Goal: Transaction & Acquisition: Subscribe to service/newsletter

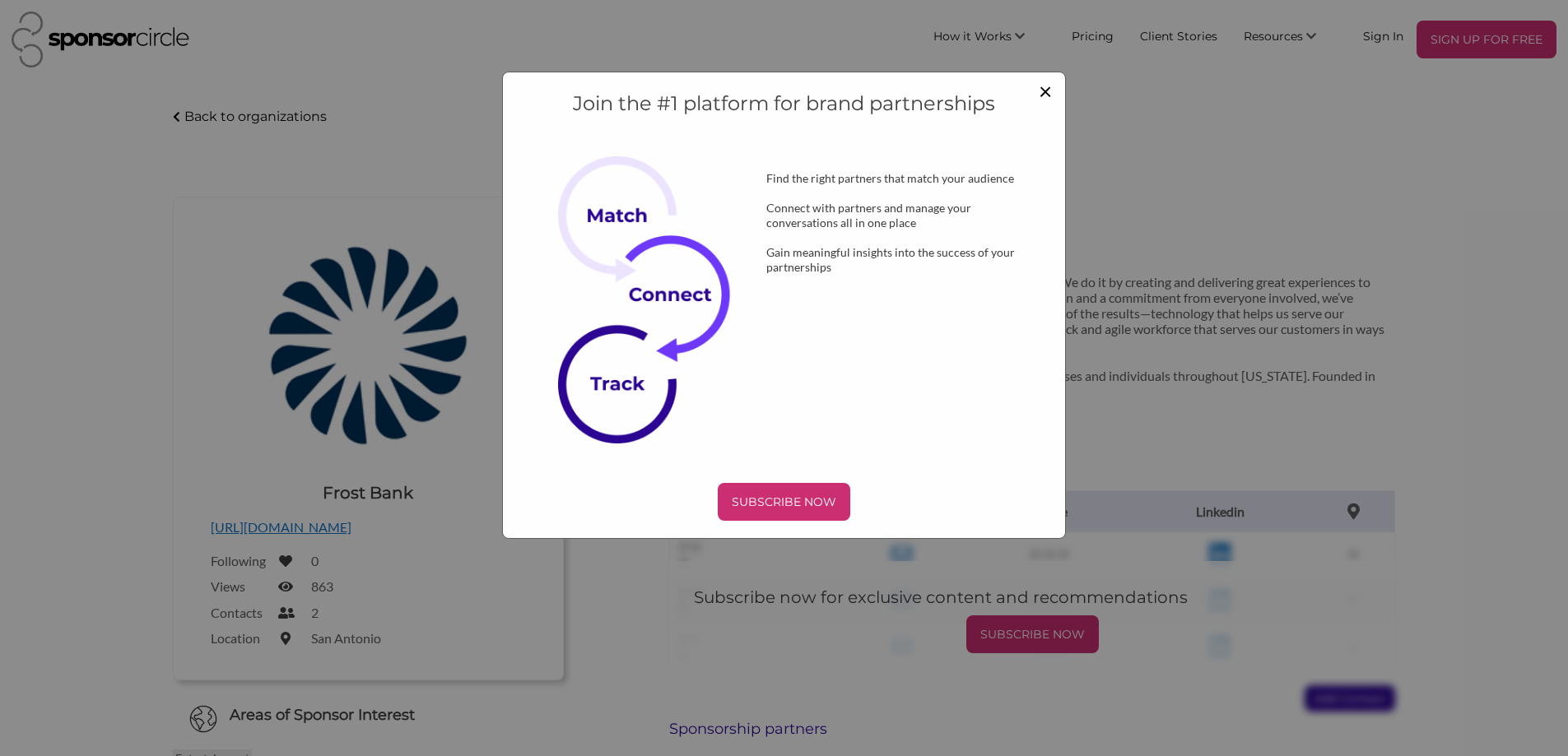
click at [1046, 96] on span "×" at bounding box center [1045, 91] width 13 height 28
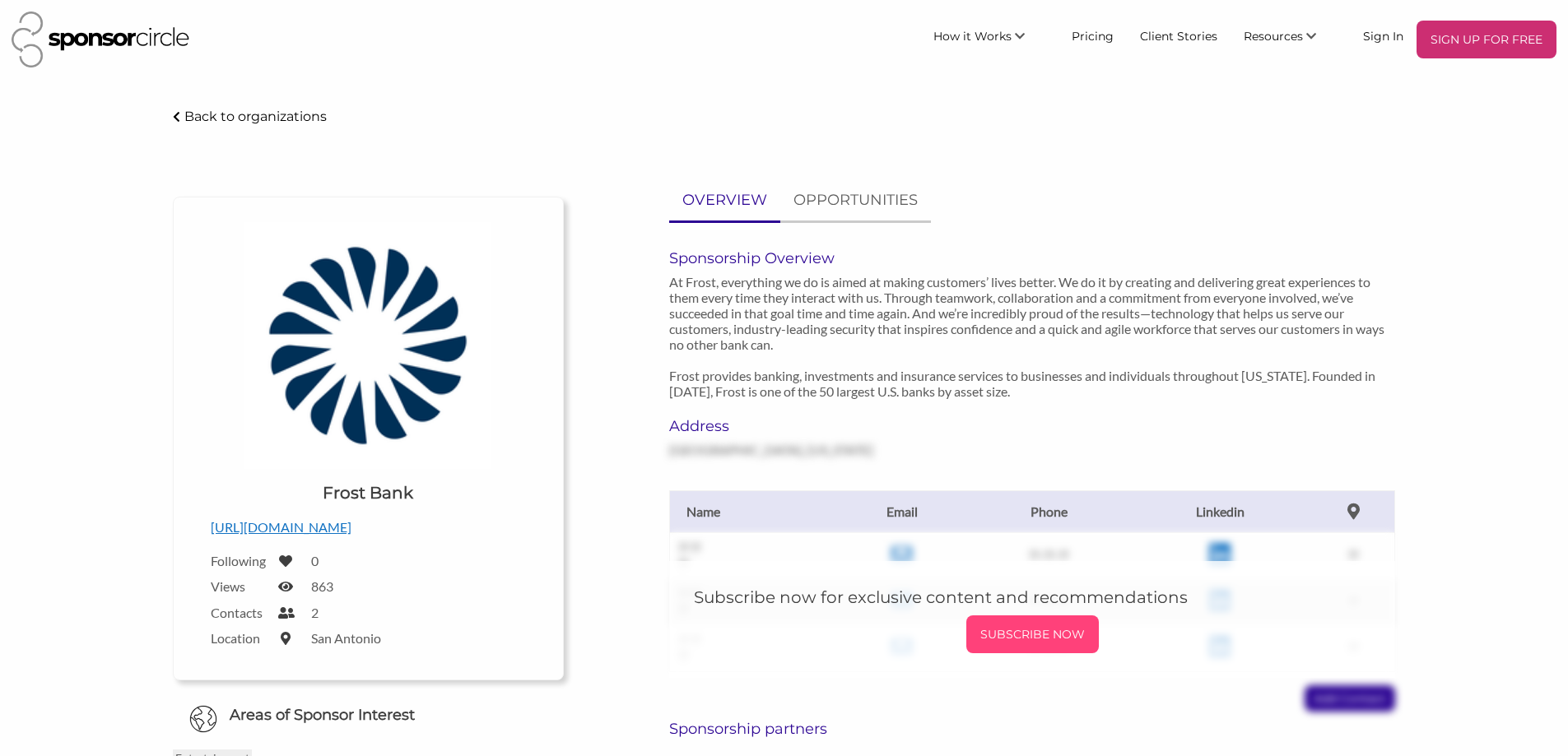
click at [1021, 640] on p "SUBSCRIBE NOW" at bounding box center [1032, 635] width 119 height 25
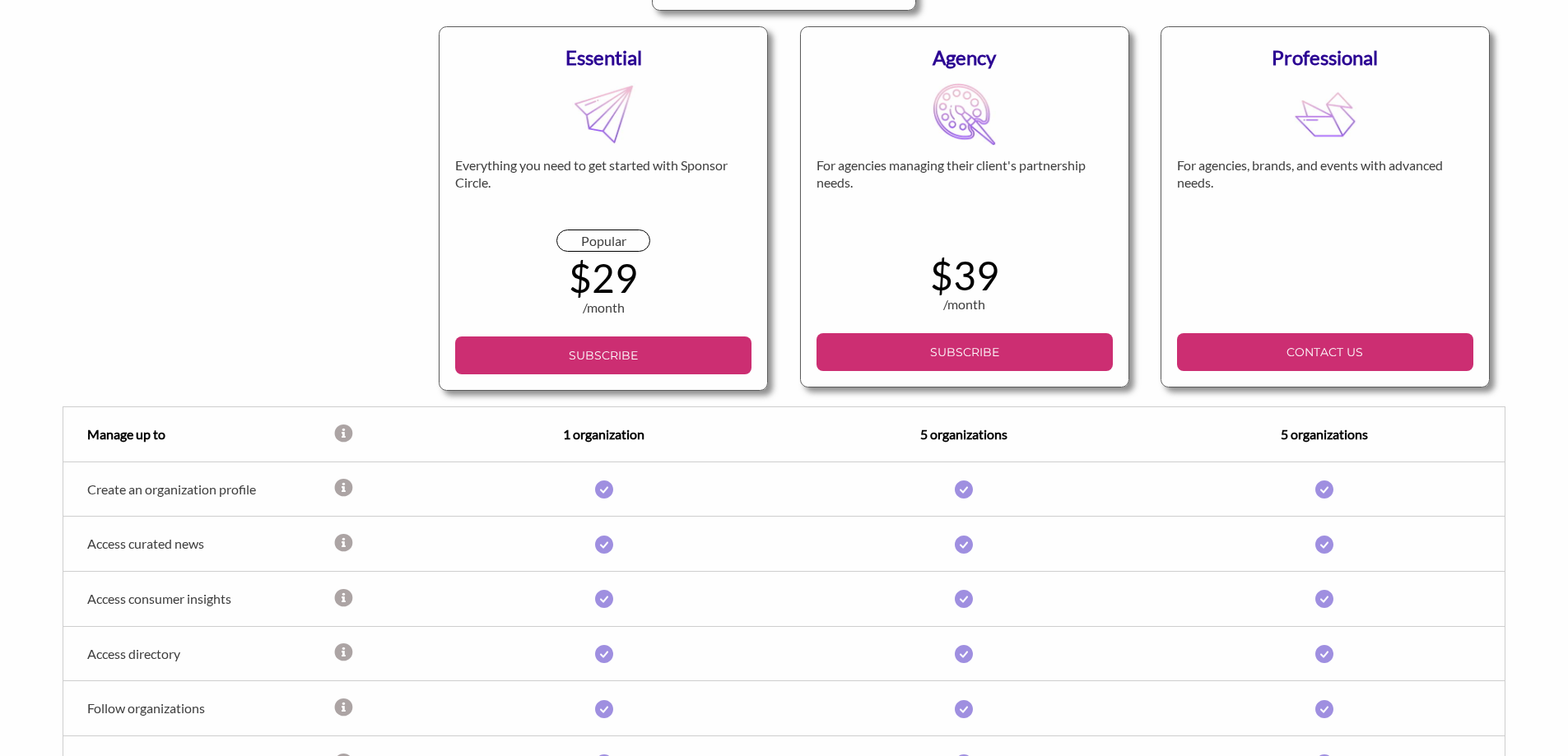
scroll to position [185, 0]
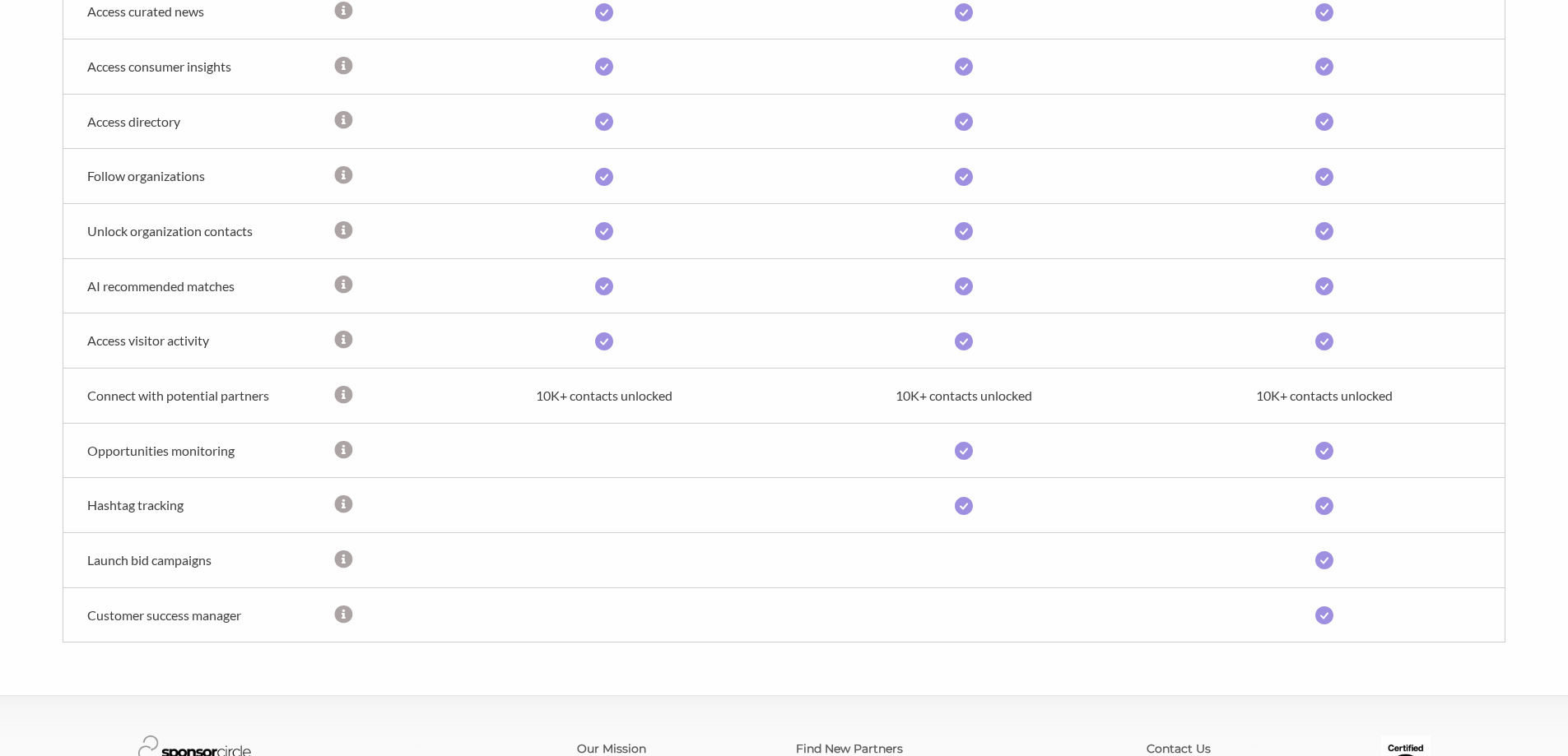
click at [935, 562] on div "Launch bid campaigns • Launch and publish a campaign that potential partners ca…" at bounding box center [784, 561] width 1441 height 55
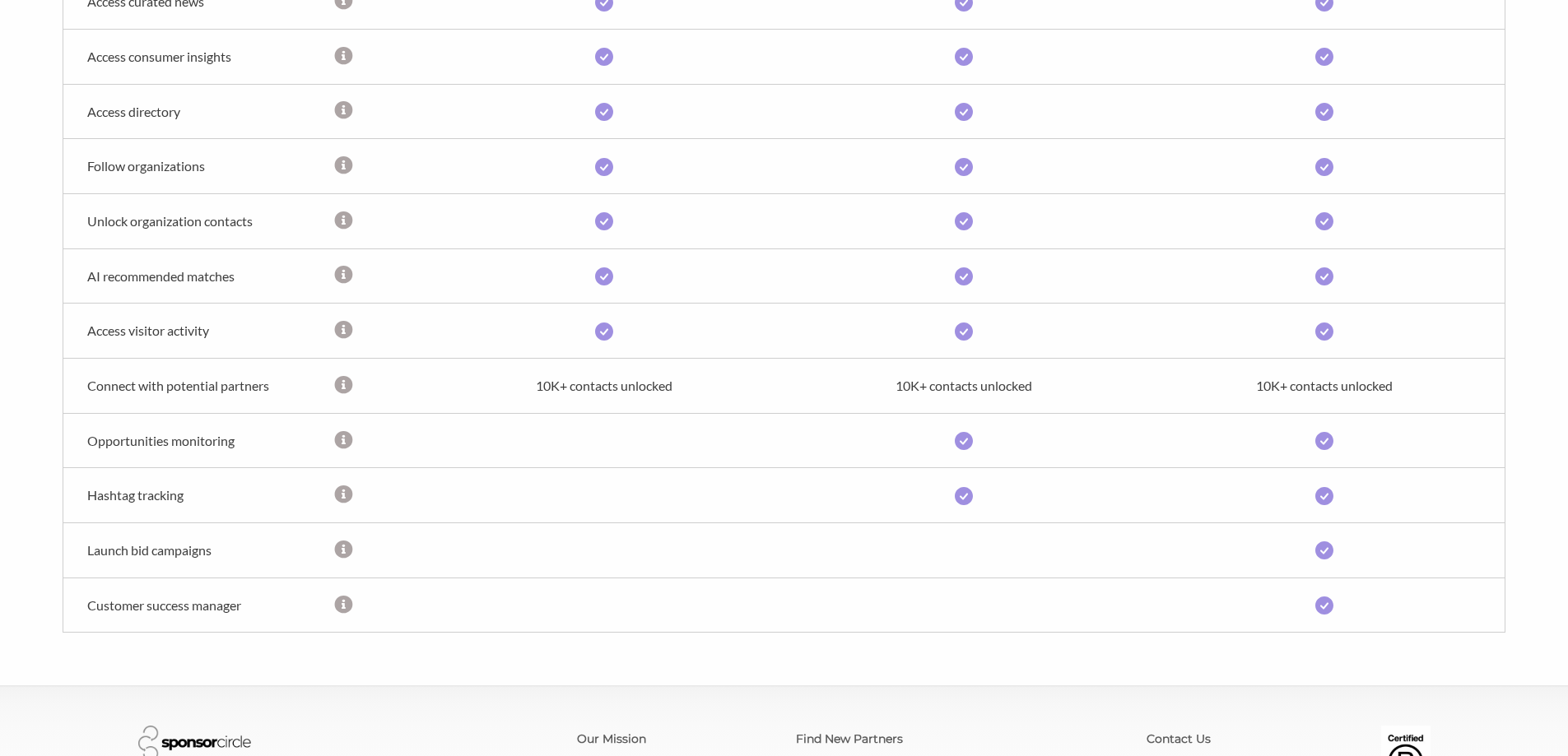
click at [935, 562] on div "Launch bid campaigns • Launch and publish a campaign that potential partners ca…" at bounding box center [784, 551] width 1441 height 55
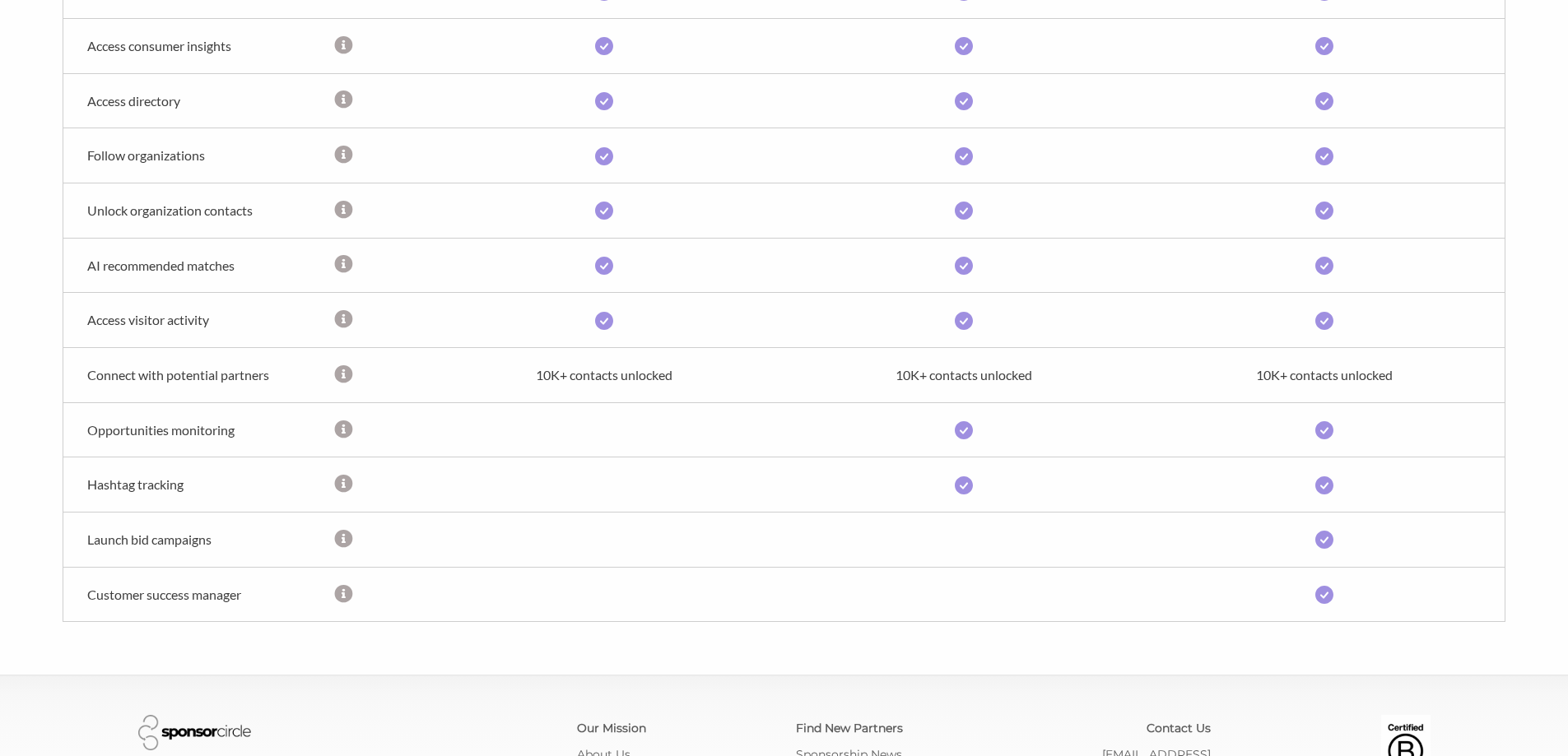
click at [935, 562] on div "Launch bid campaigns • Launch and publish a campaign that potential partners ca…" at bounding box center [784, 540] width 1441 height 55
click at [935, 562] on div "Launch bid campaigns • Launch and publish a campaign that potential partners ca…" at bounding box center [784, 537] width 1441 height 55
click at [935, 562] on div "Launch bid campaigns • Launch and publish a campaign that potential partners ca…" at bounding box center [784, 536] width 1441 height 55
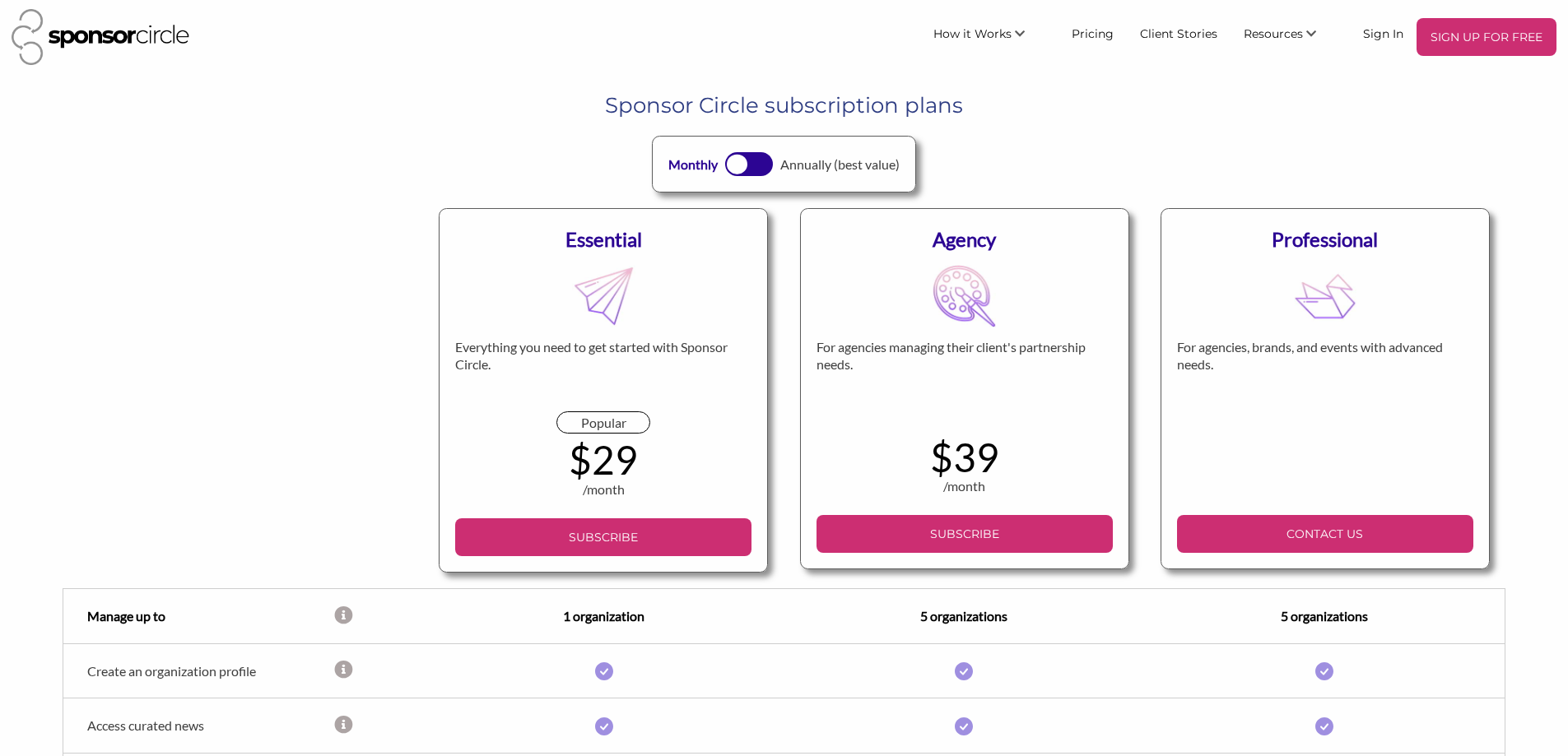
scroll to position [0, 0]
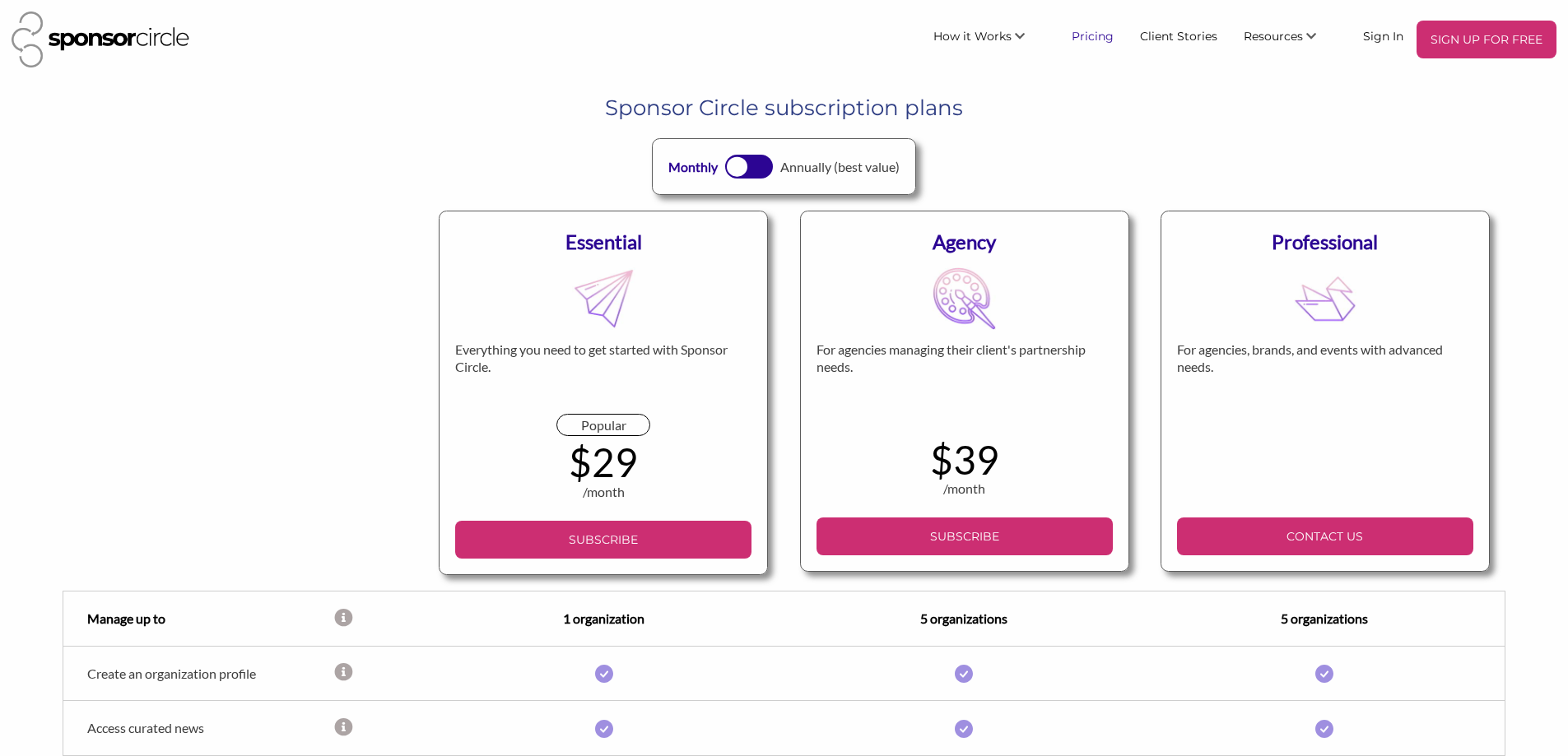
click at [1087, 37] on link "Pricing" at bounding box center [1092, 36] width 68 height 30
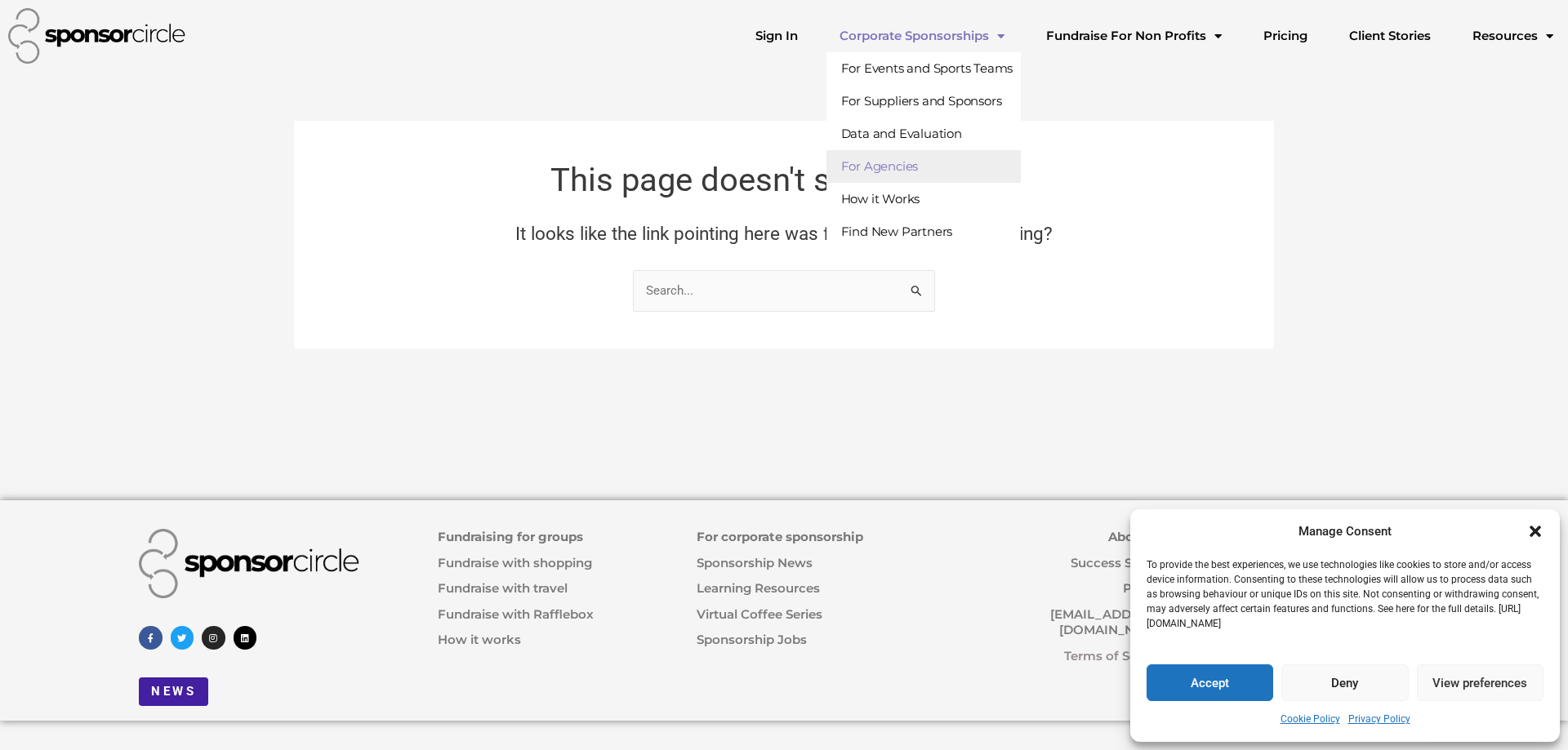
click at [967, 175] on link "For Agencies" at bounding box center [924, 166] width 195 height 32
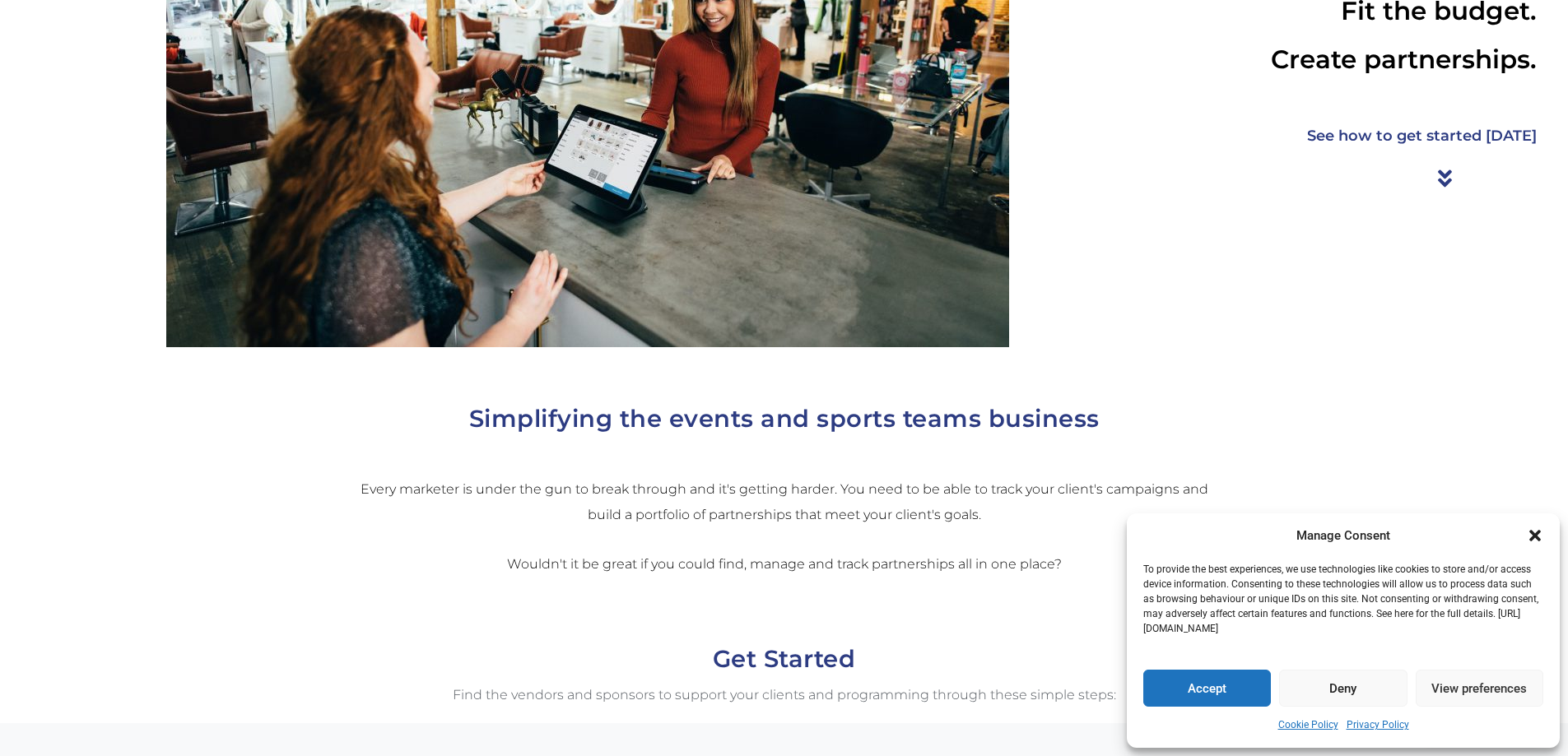
click at [1097, 230] on div at bounding box center [587, 67] width 1157 height 562
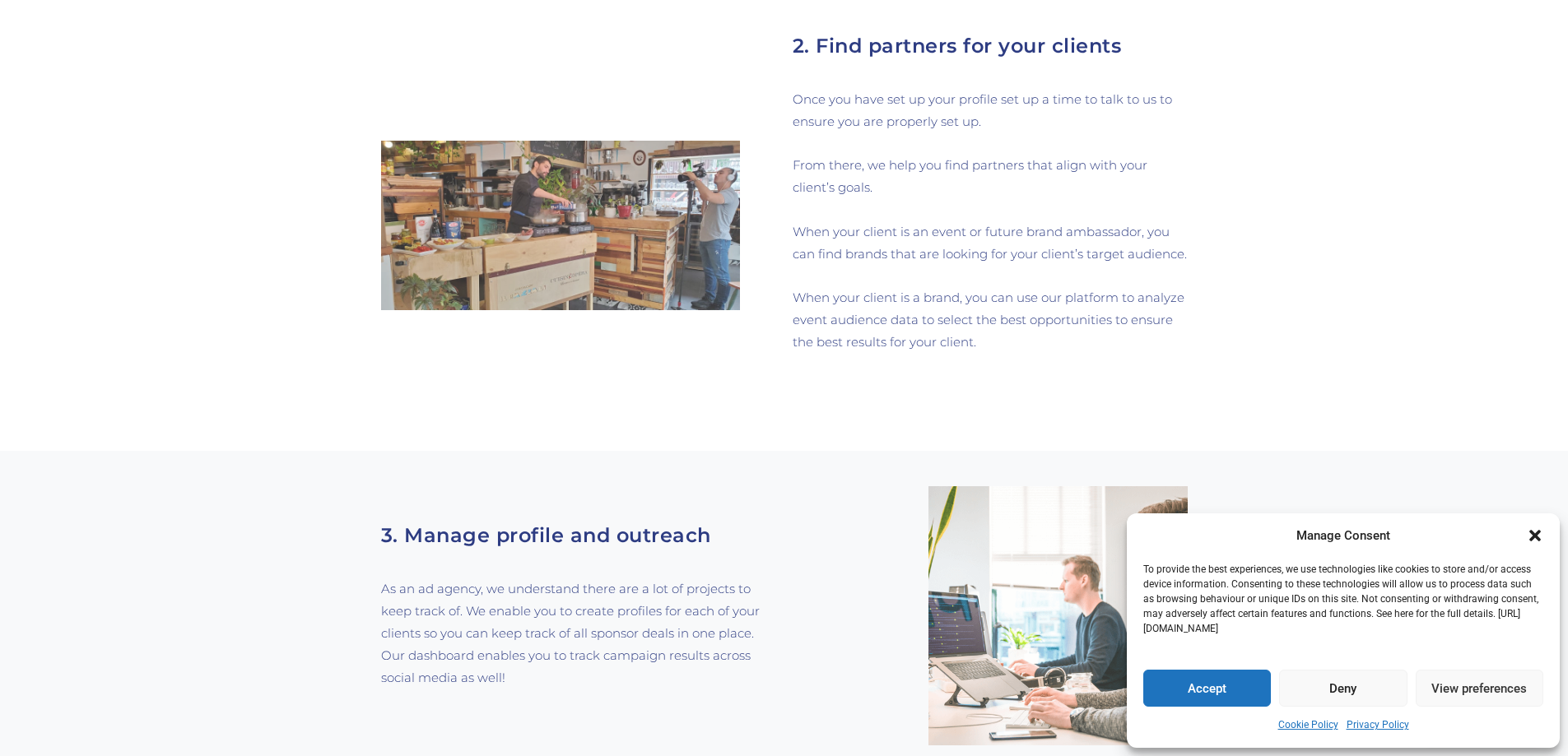
scroll to position [1408, 0]
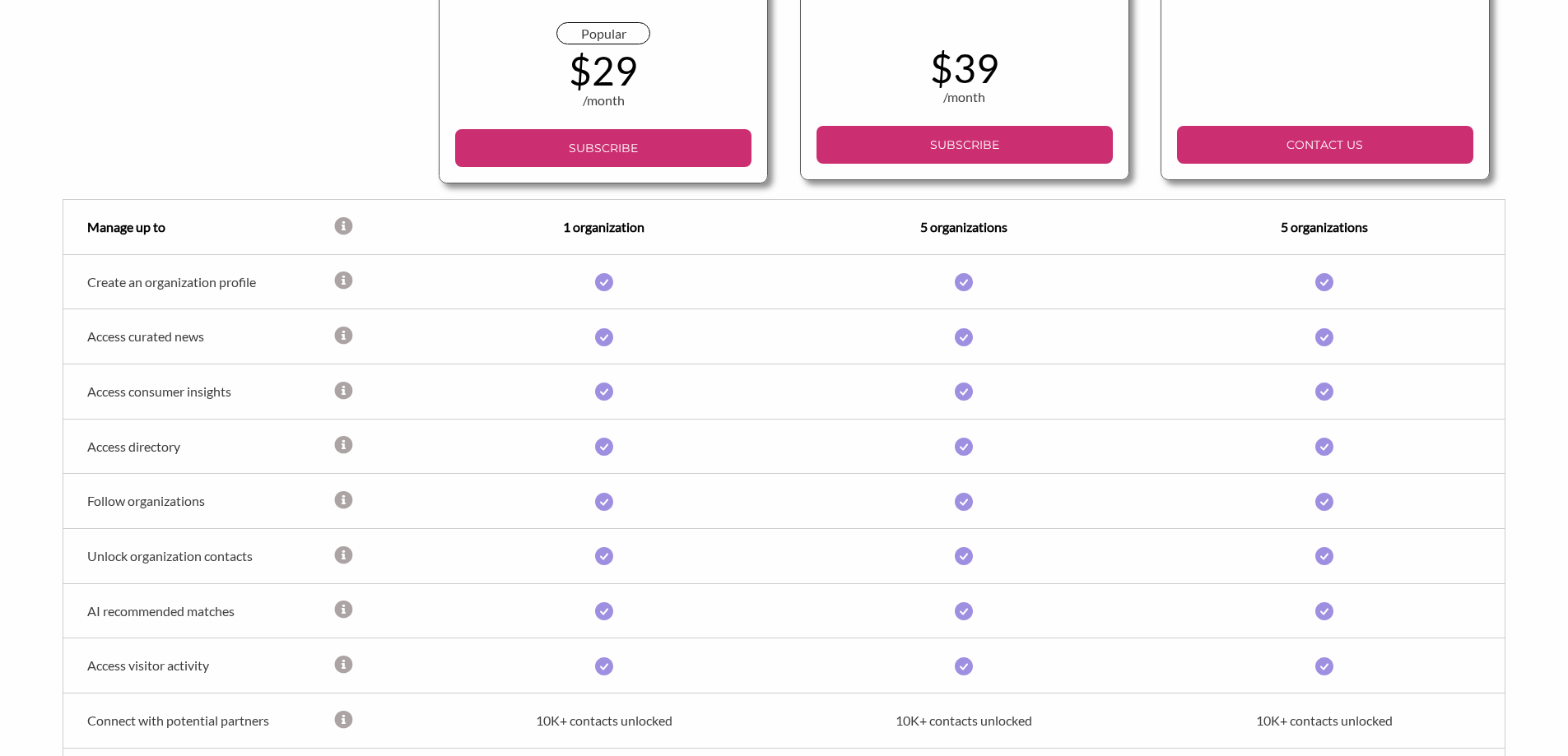
scroll to position [400, 0]
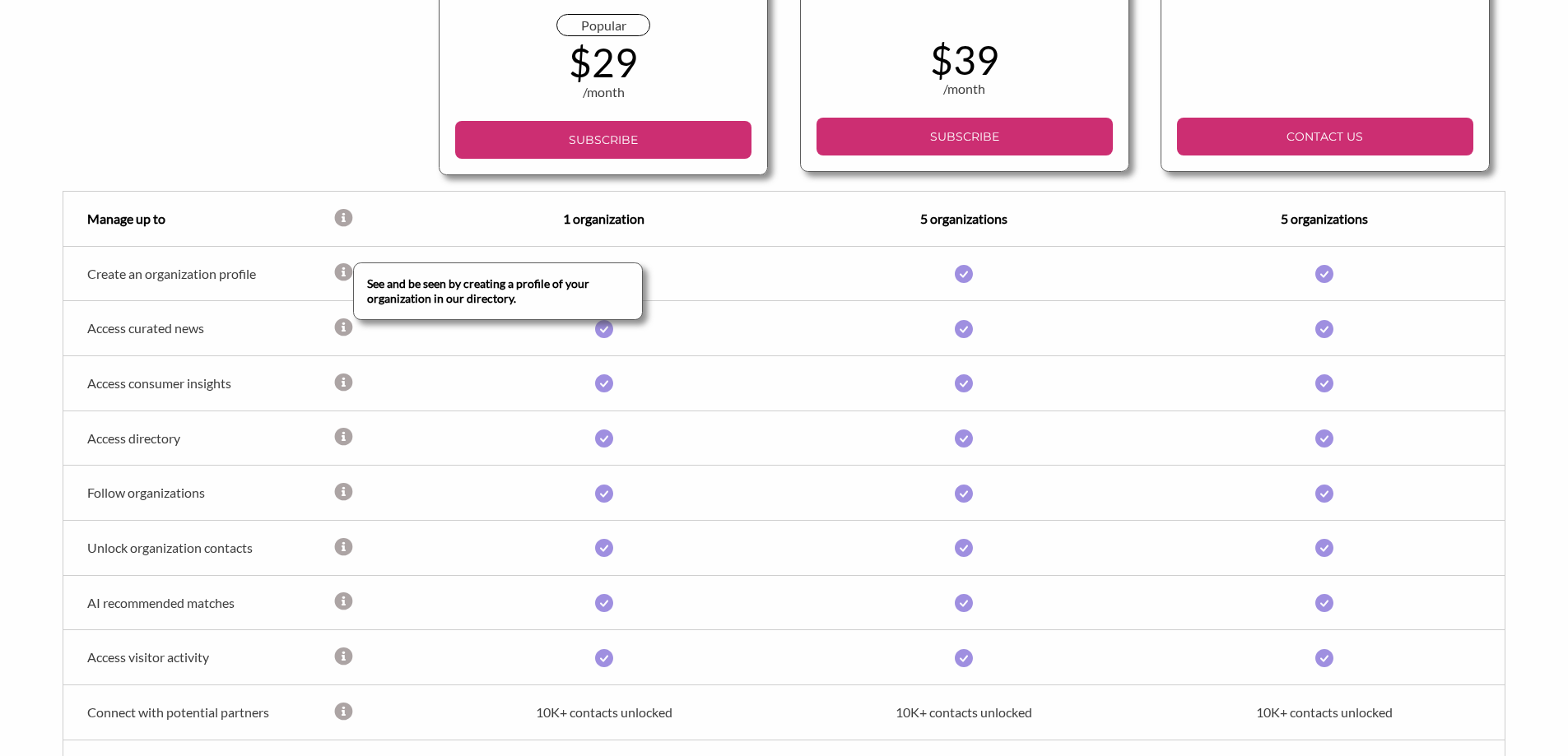
click at [342, 270] on icon at bounding box center [343, 273] width 20 height 18
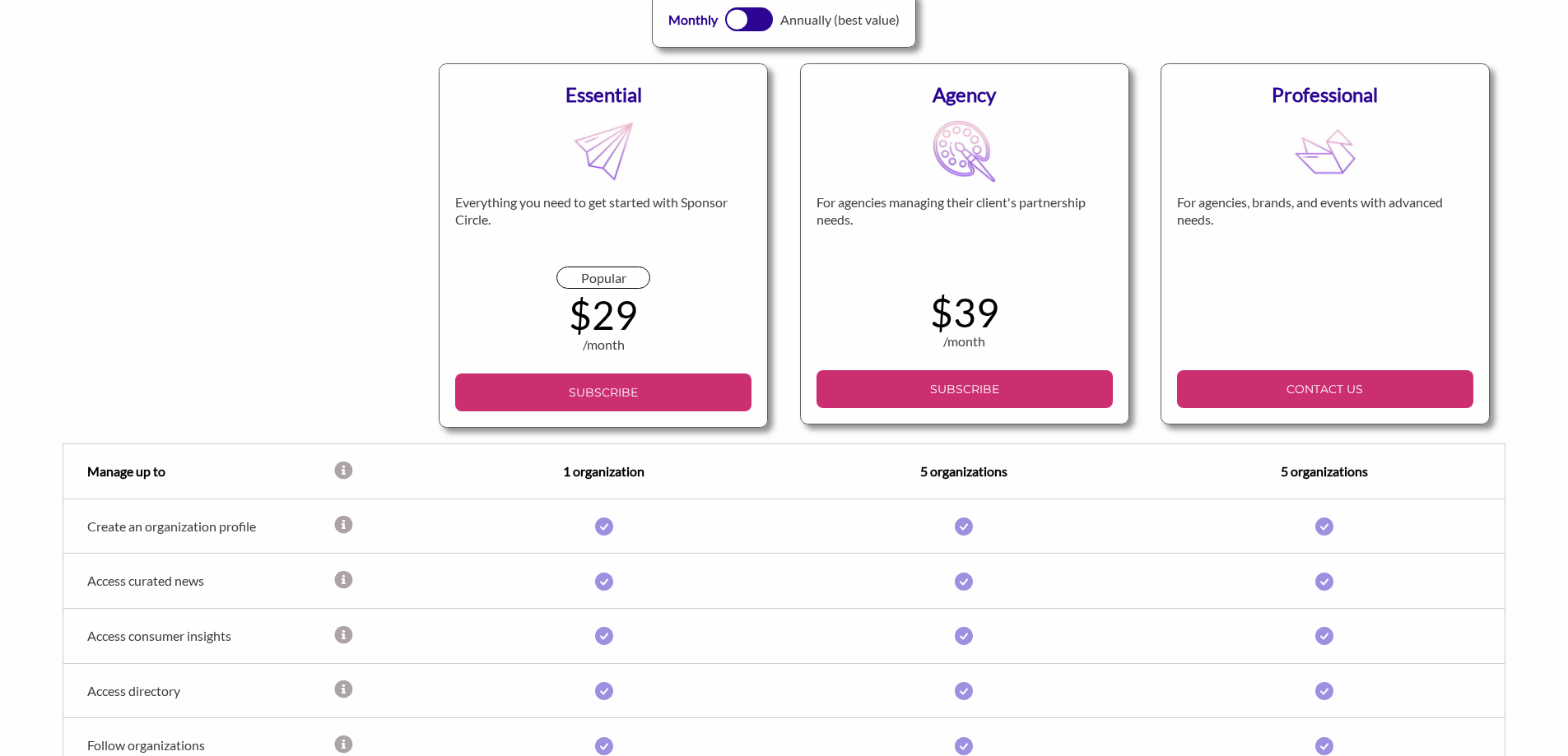
scroll to position [0, 0]
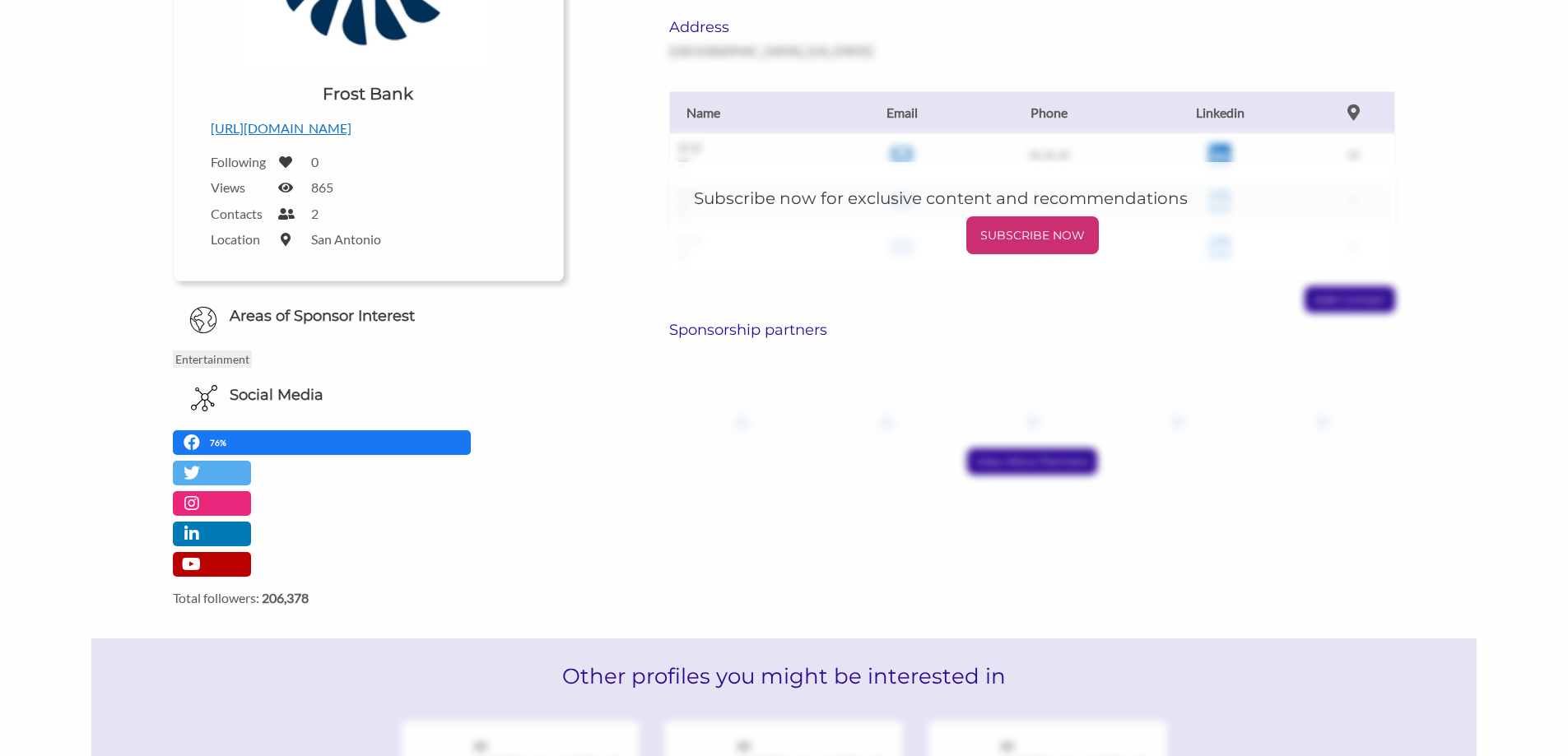
scroll to position [381, 0]
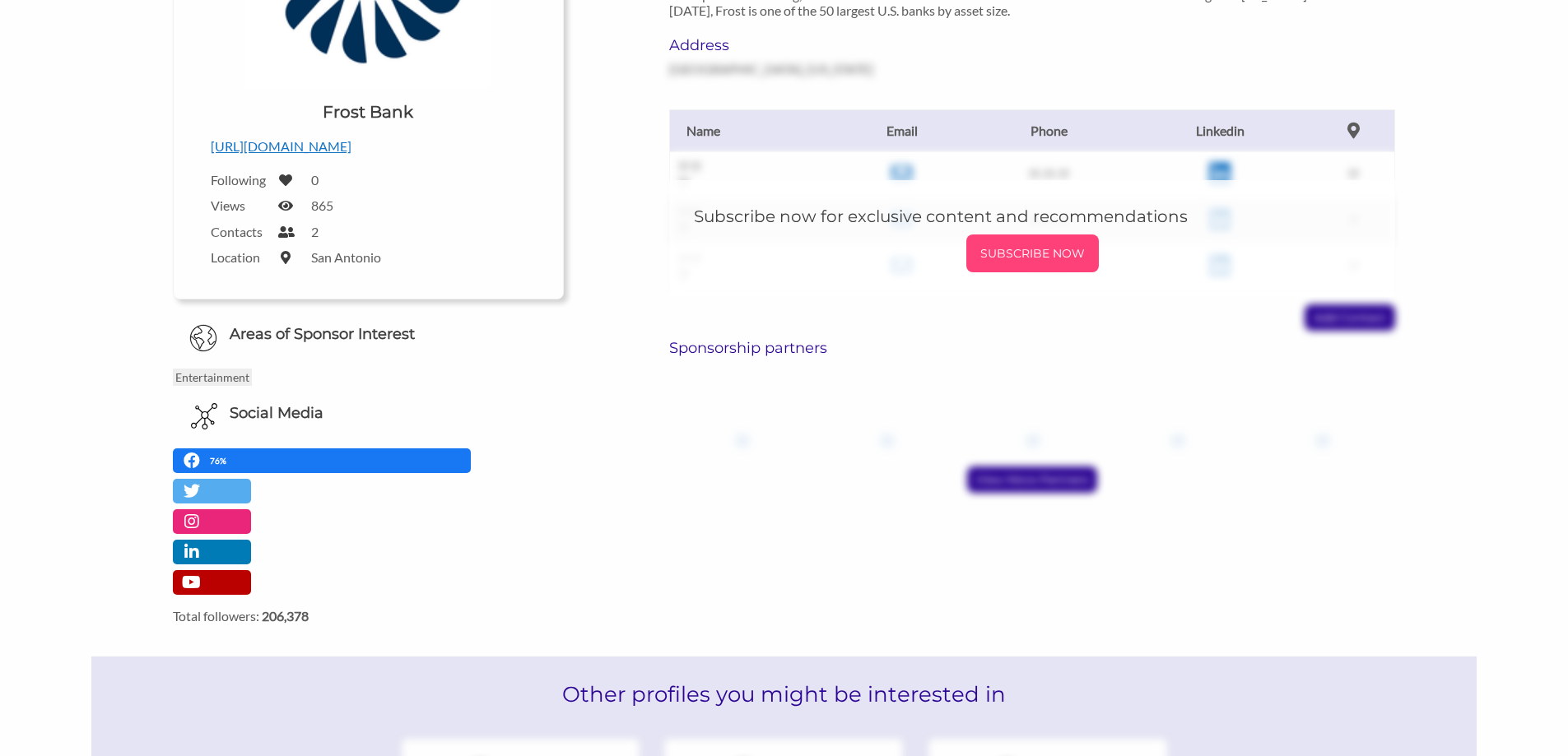
click at [1024, 255] on p "SUBSCRIBE NOW" at bounding box center [1032, 254] width 119 height 25
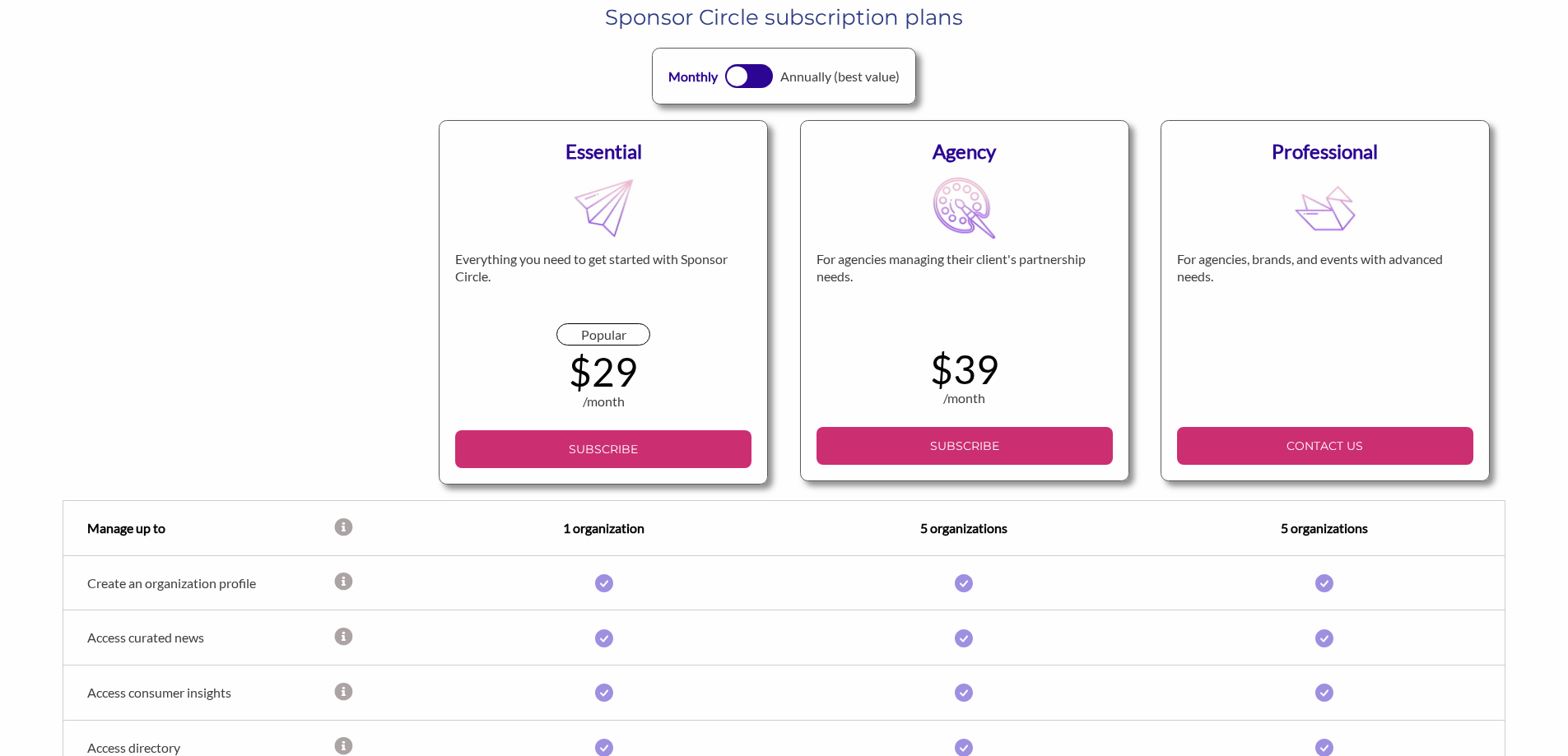
scroll to position [93, 0]
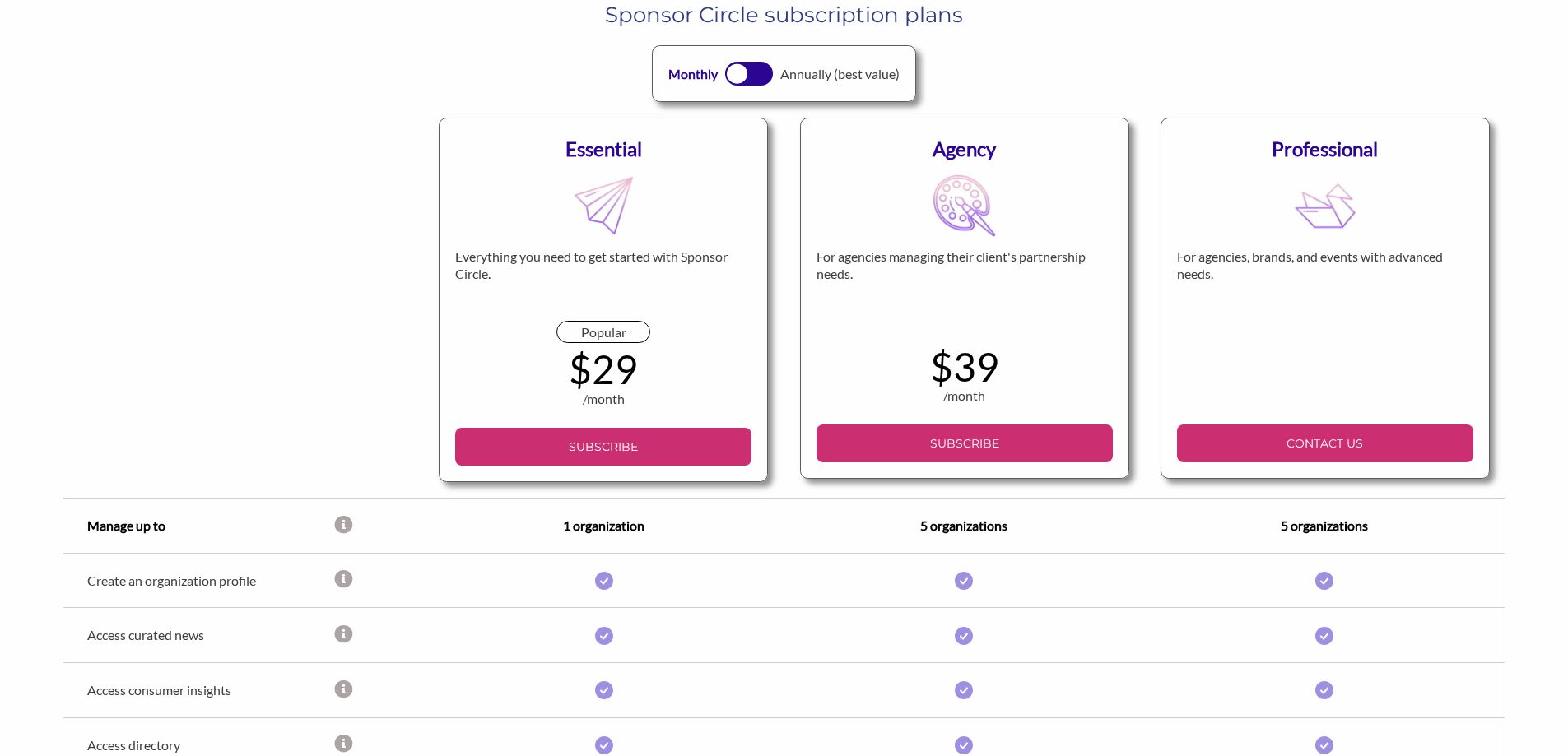
click at [756, 87] on div "Monthly Annually (best value)" at bounding box center [784, 73] width 265 height 57
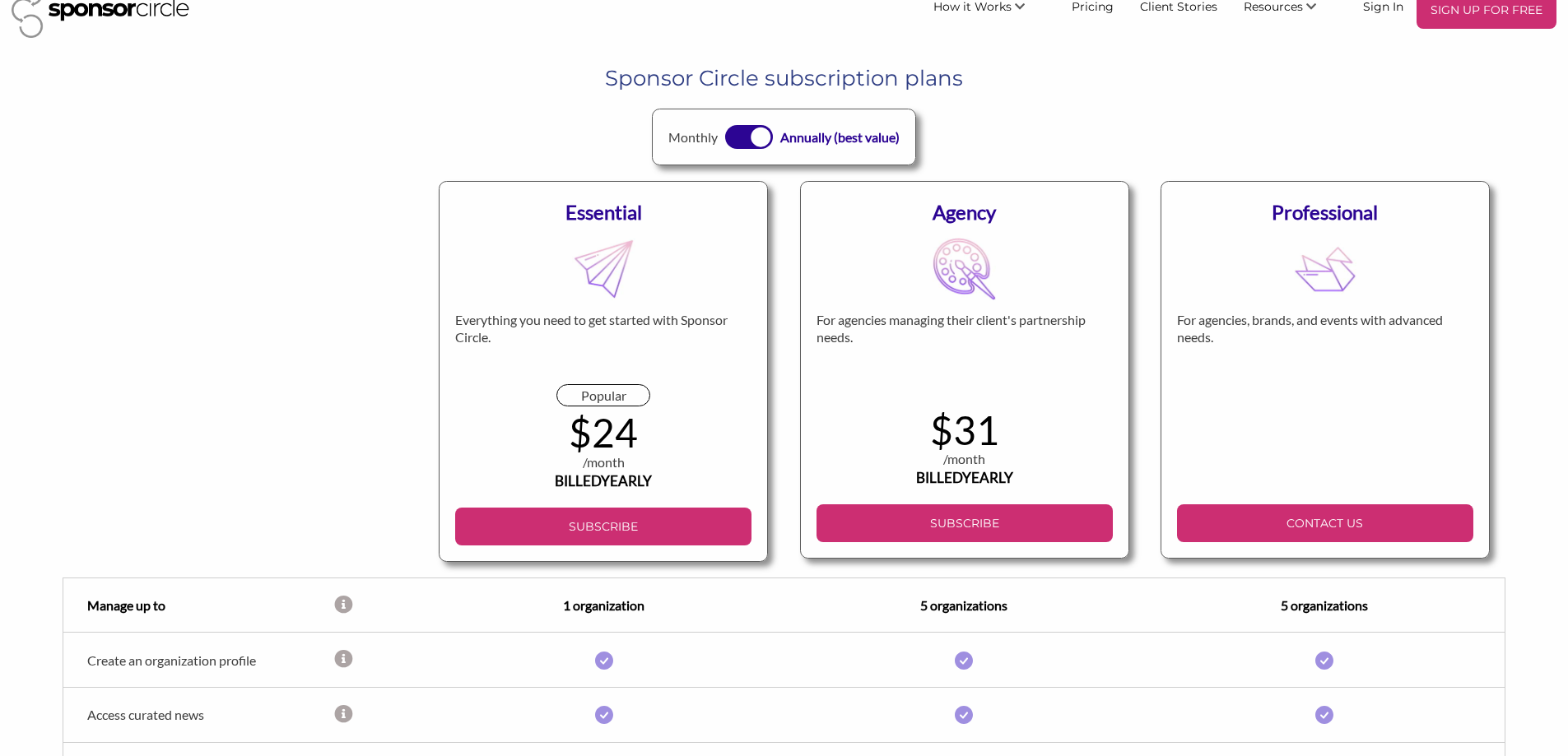
scroll to position [0, 0]
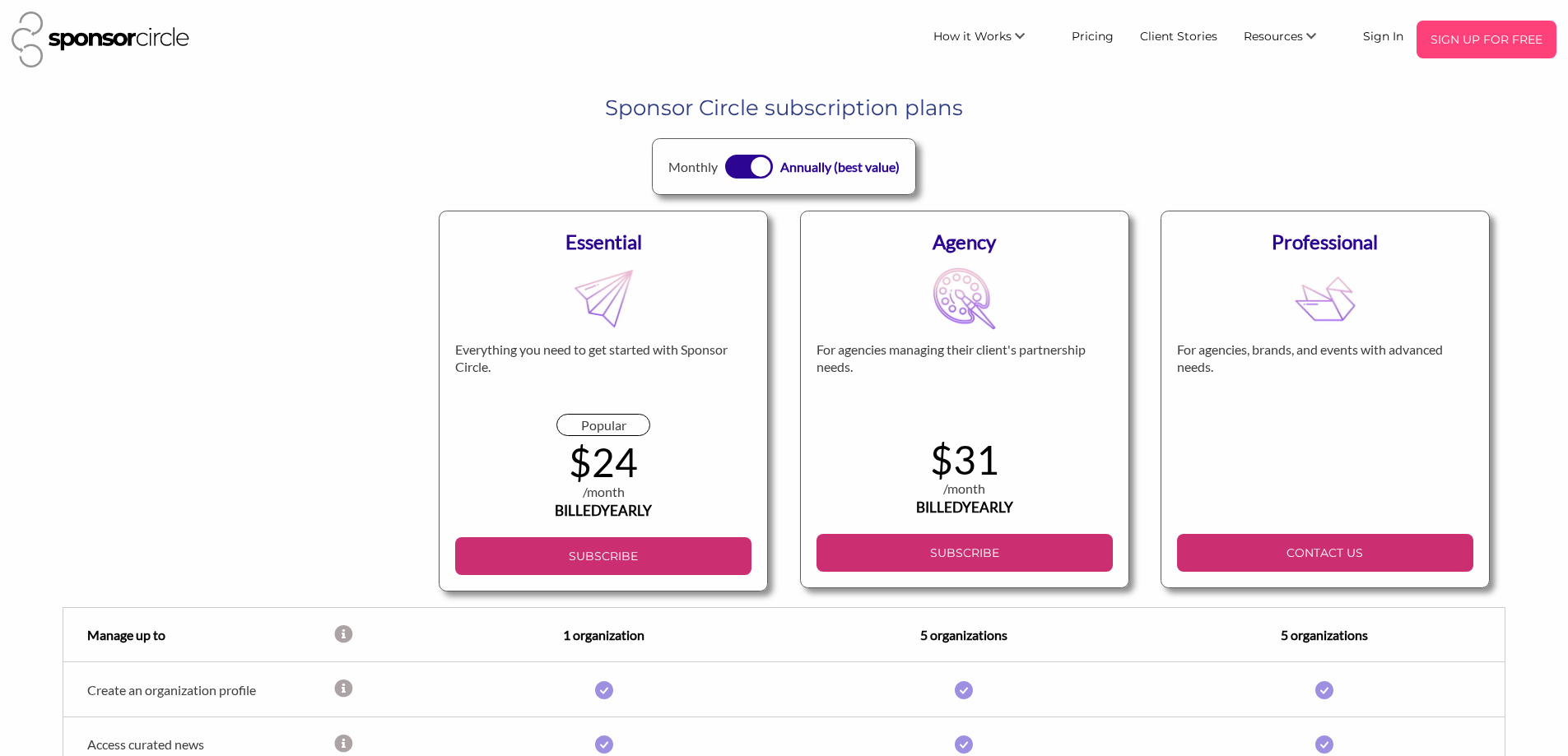
click at [1465, 43] on p "SIGN UP FOR FREE" at bounding box center [1486, 40] width 127 height 25
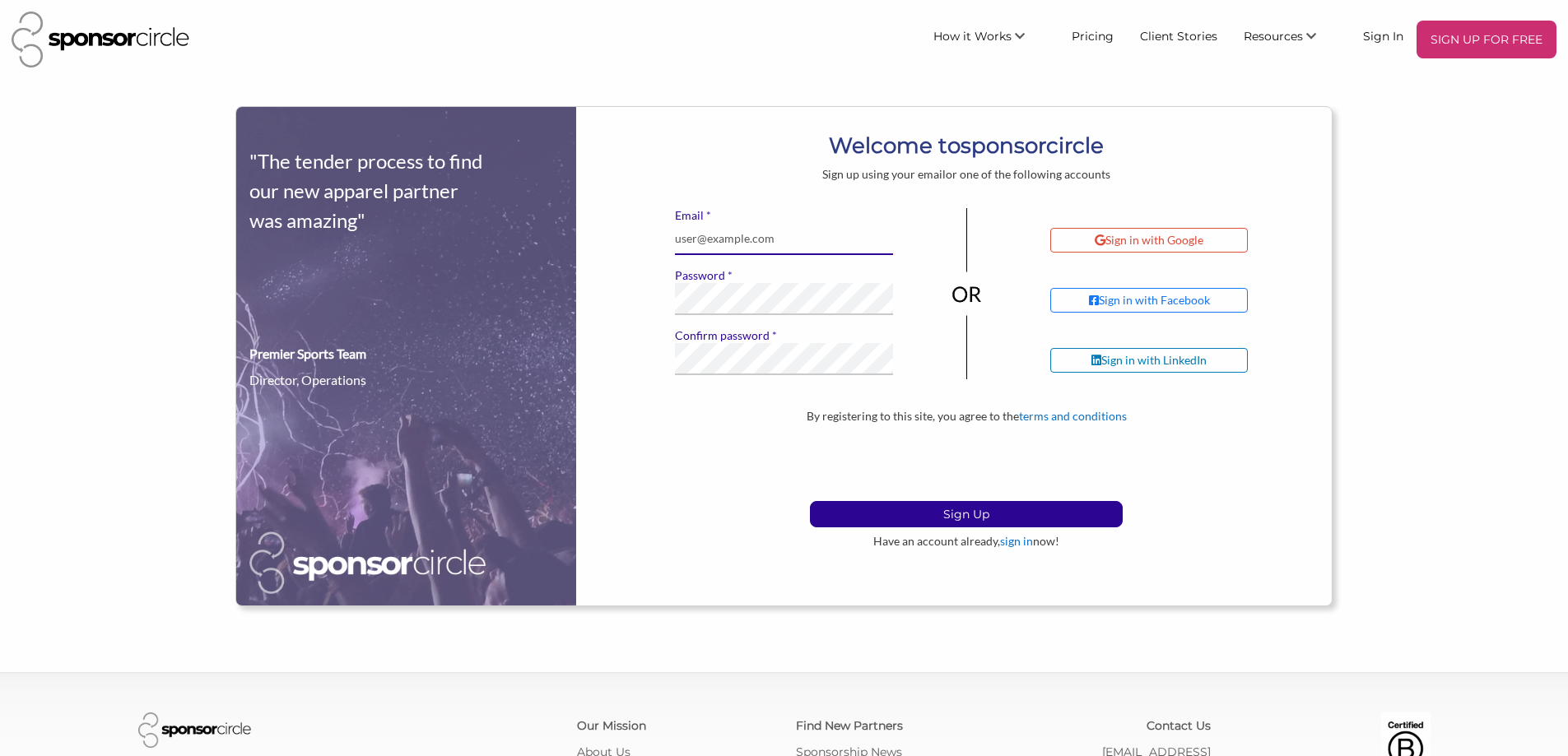
click at [740, 244] on input "* Email" at bounding box center [784, 239] width 219 height 32
type input "rebecca@socialagencytexas.com"
click at [625, 329] on div "* Email rebecca@socialagencytexas.com * Password * Confirm password If you see …" at bounding box center [967, 308] width 731 height 201
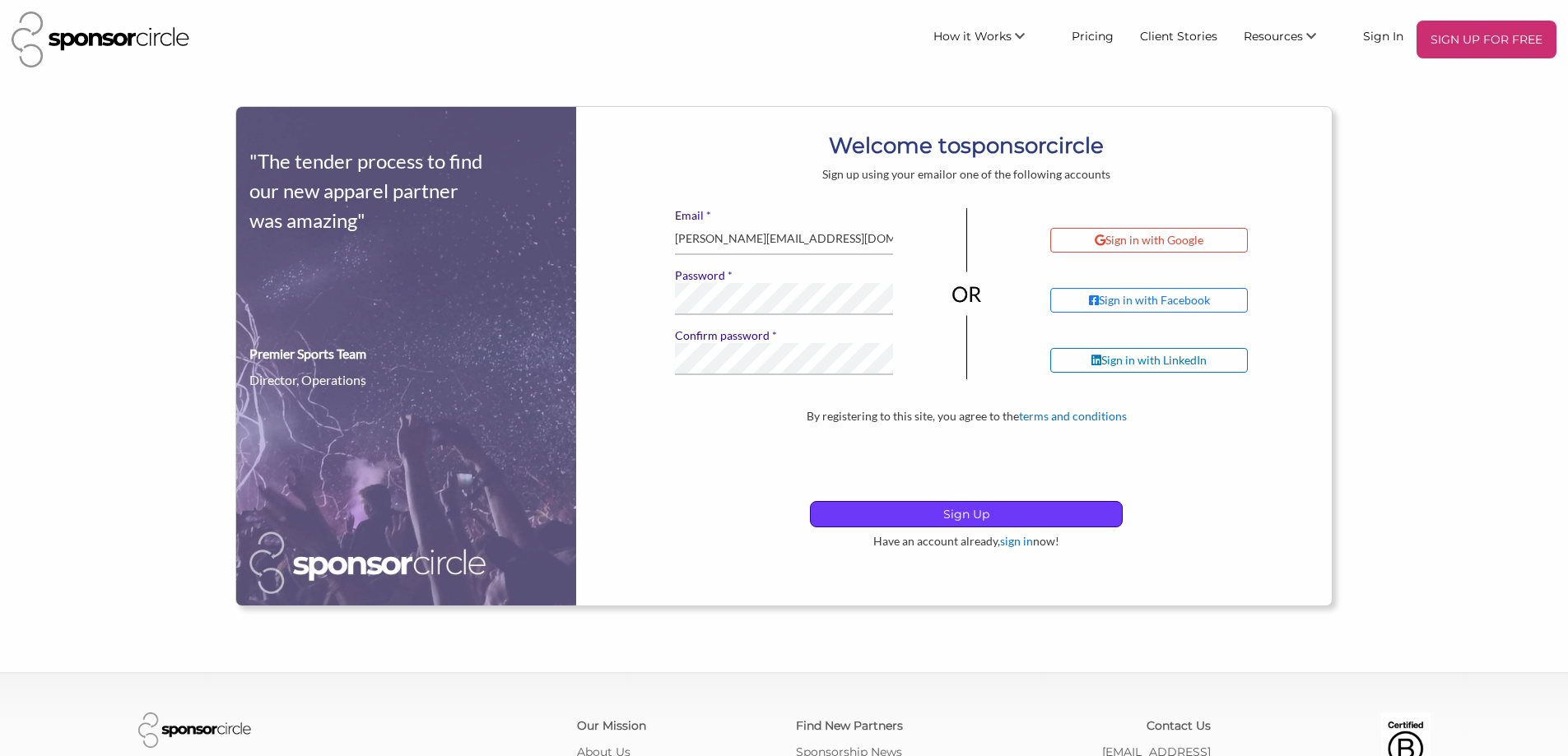
click at [886, 515] on p "Sign Up" at bounding box center [966, 515] width 311 height 25
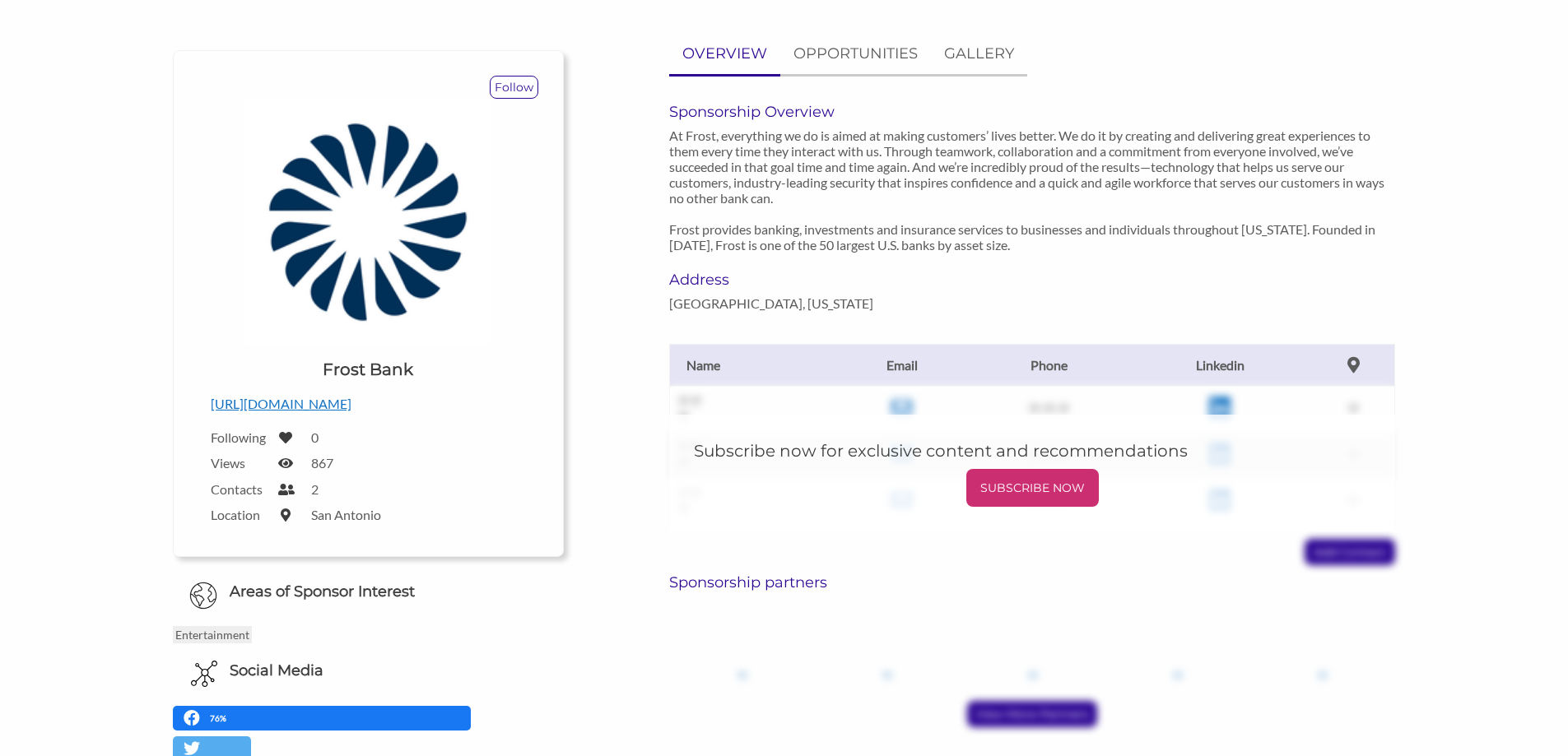
scroll to position [156, 0]
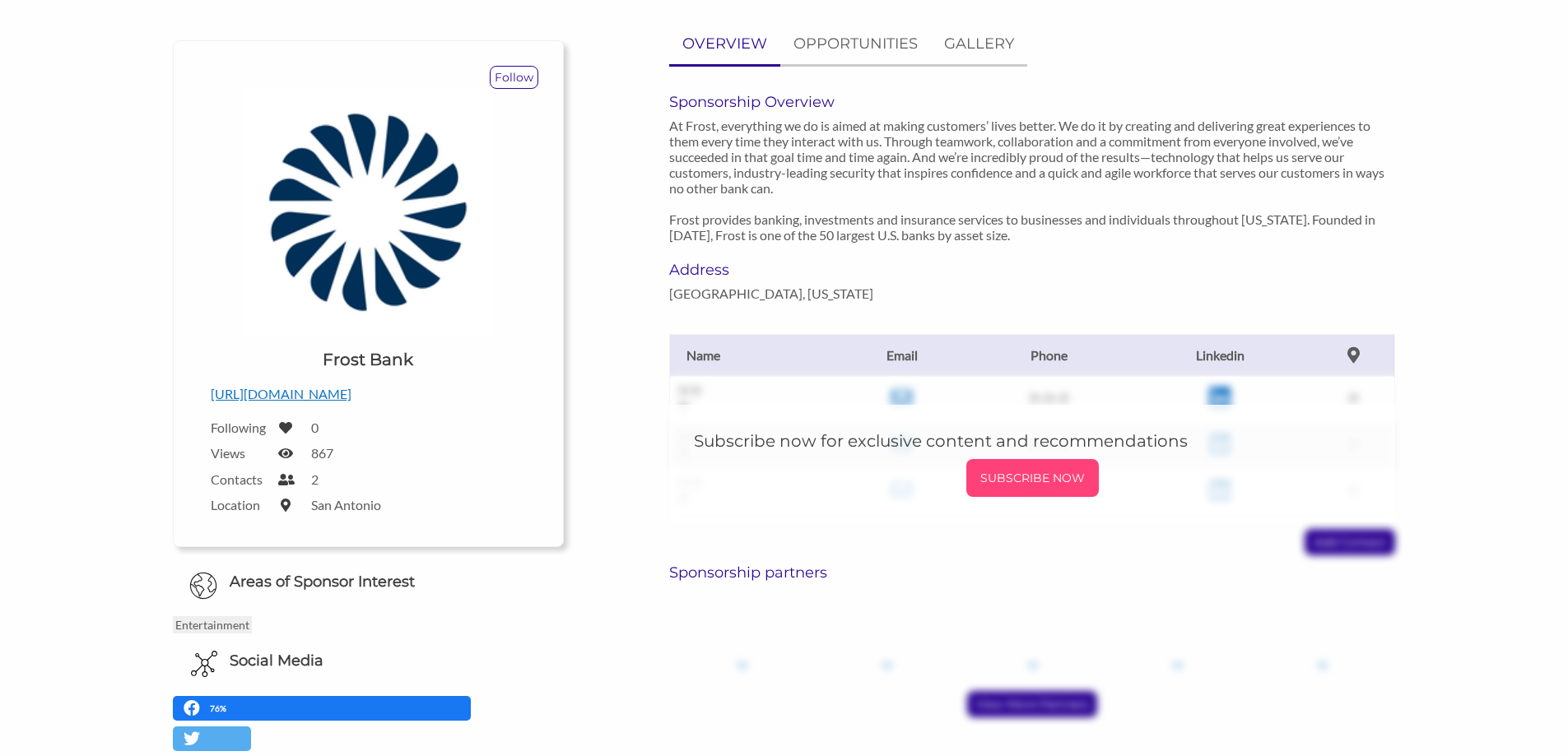
click at [992, 469] on p "SUBSCRIBE NOW" at bounding box center [1032, 478] width 119 height 25
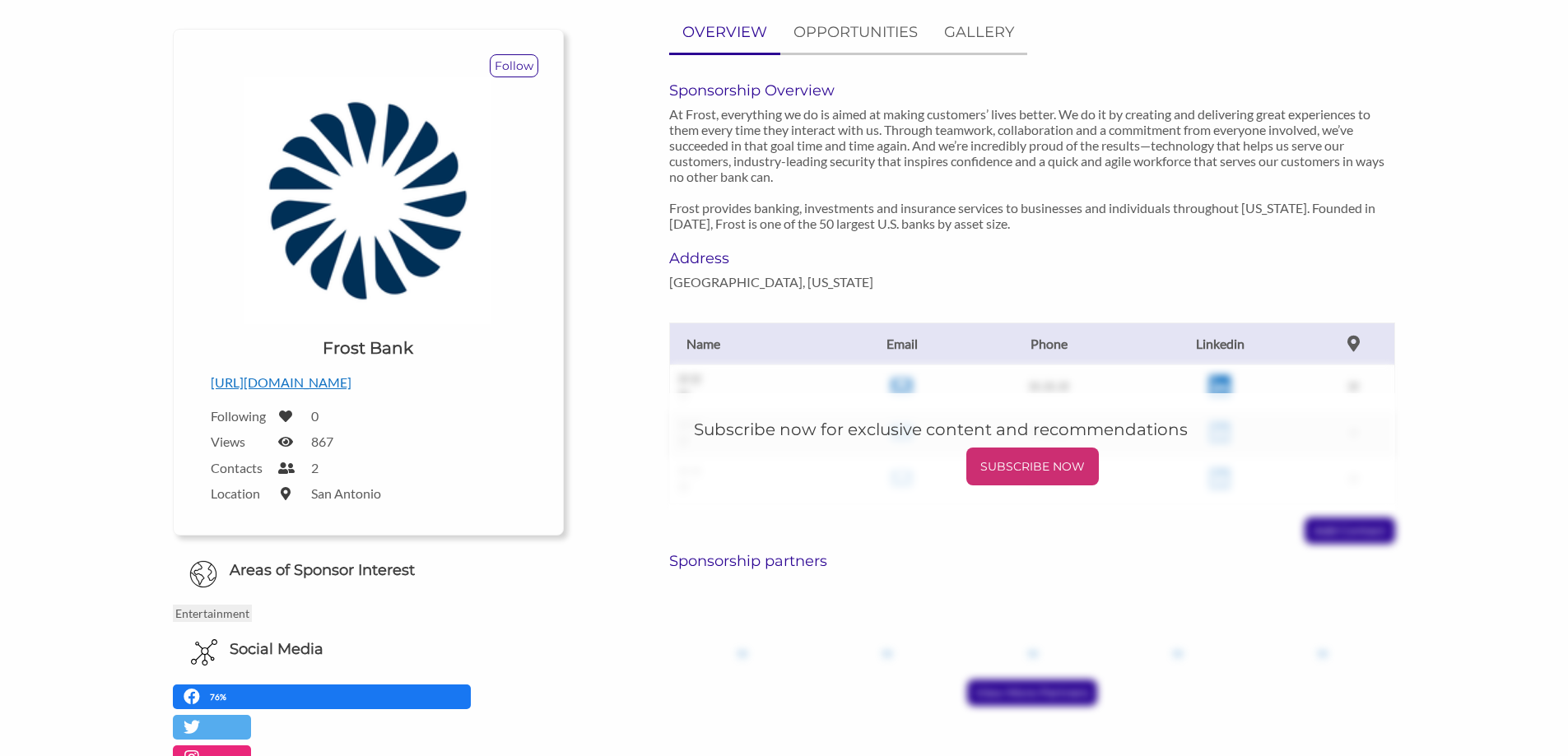
scroll to position [167, 0]
click at [863, 30] on p "OPPORTUNITIES" at bounding box center [855, 33] width 124 height 24
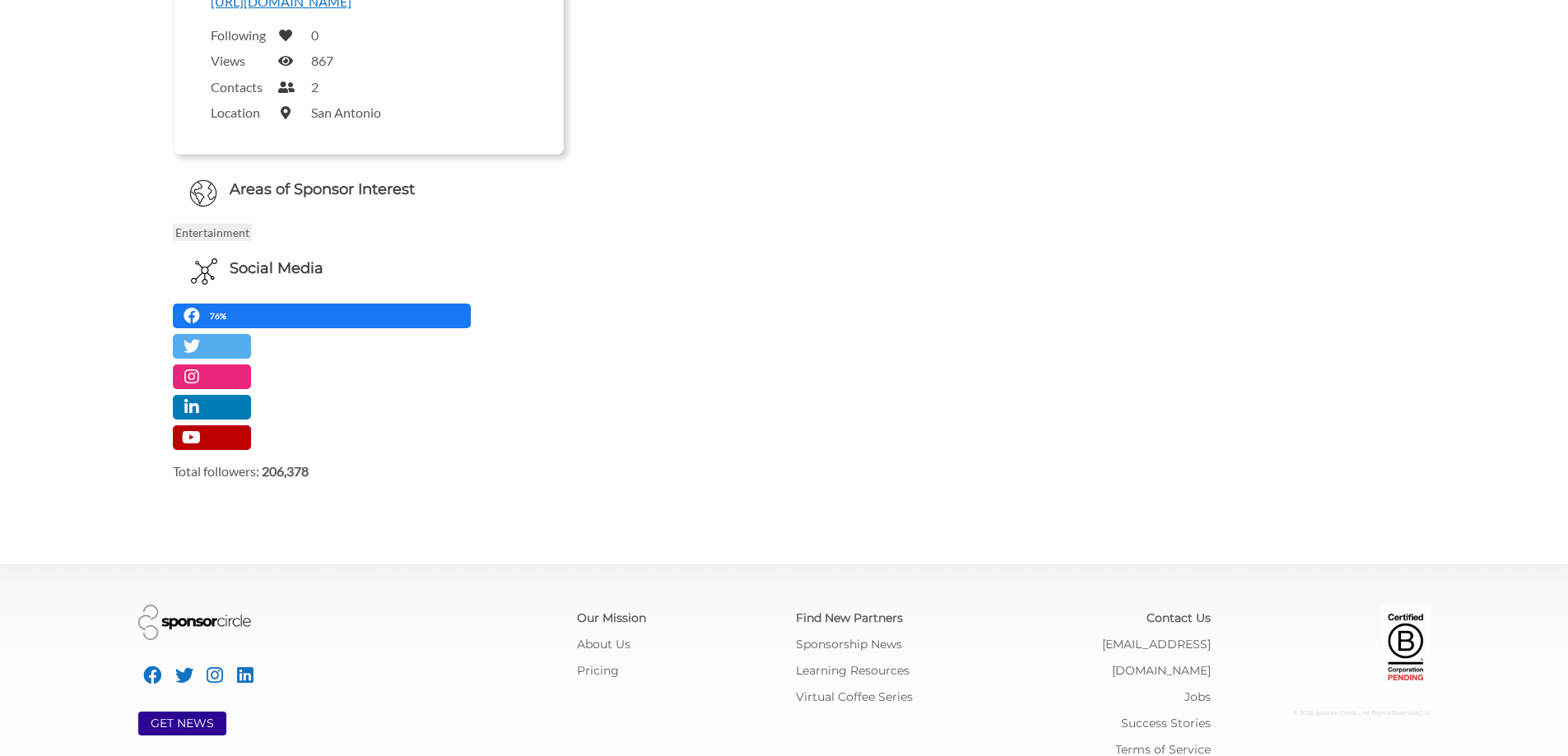
scroll to position [567, 0]
